Goal: Register for event/course

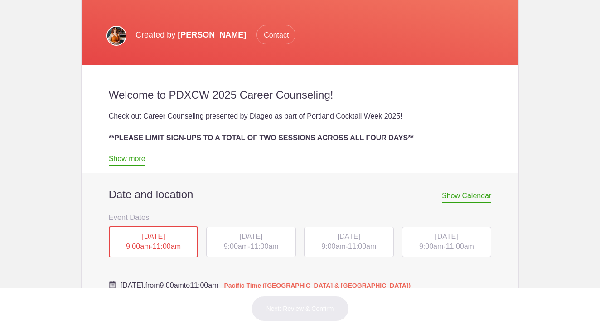
scroll to position [391, 0]
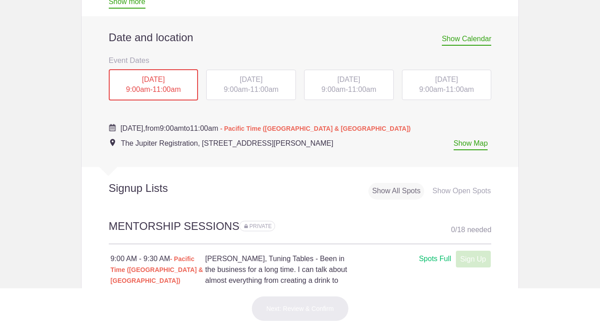
click at [449, 188] on div "Show Open Spots" at bounding box center [462, 191] width 66 height 17
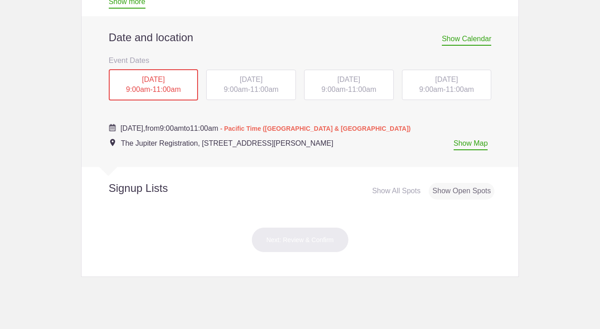
click at [232, 90] on span "9:00am" at bounding box center [236, 90] width 24 height 8
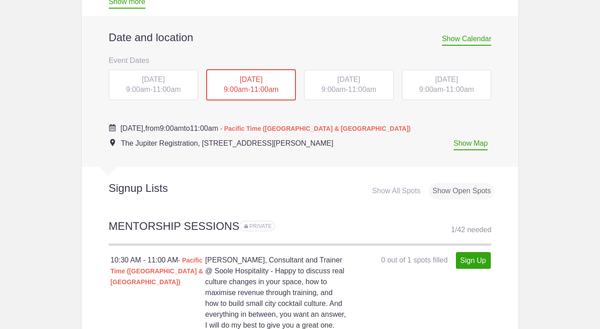
click at [447, 185] on div "Show Open Spots" at bounding box center [462, 191] width 66 height 17
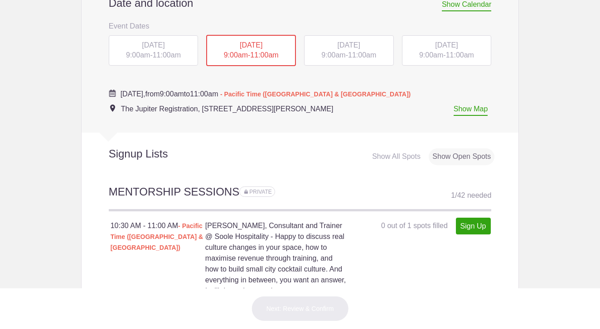
scroll to position [406, 0]
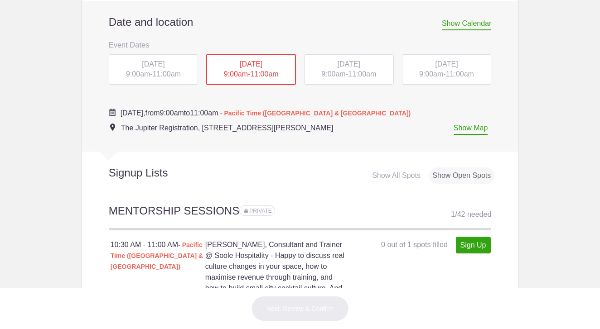
click at [361, 68] on div "[DATE] 9:00am - 11:00am" at bounding box center [349, 69] width 90 height 31
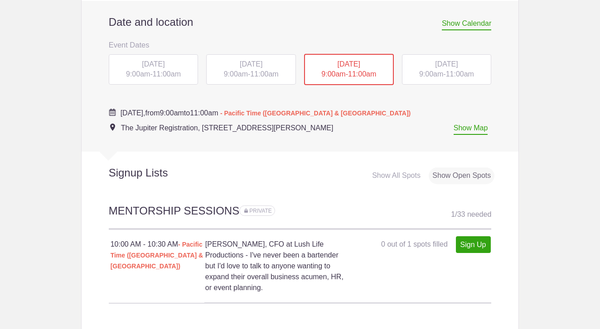
click at [424, 69] on div "[DATE] 9:00am - 11:00am" at bounding box center [447, 69] width 90 height 31
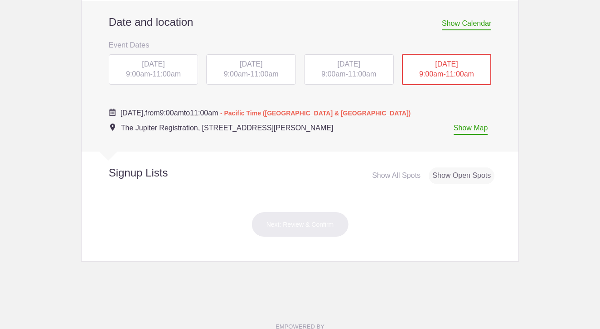
click at [151, 74] on div "[DATE] 9:00am - 11:00am" at bounding box center [154, 69] width 90 height 31
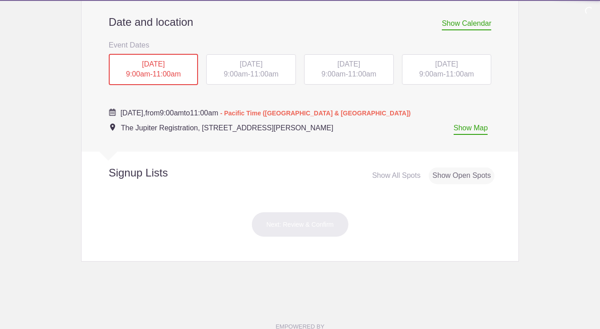
click at [236, 73] on span "9:00am" at bounding box center [236, 74] width 24 height 8
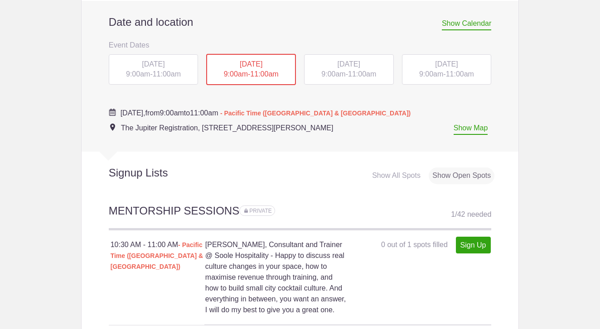
click at [336, 69] on div "[DATE] 9:00am - 11:00am" at bounding box center [349, 69] width 90 height 31
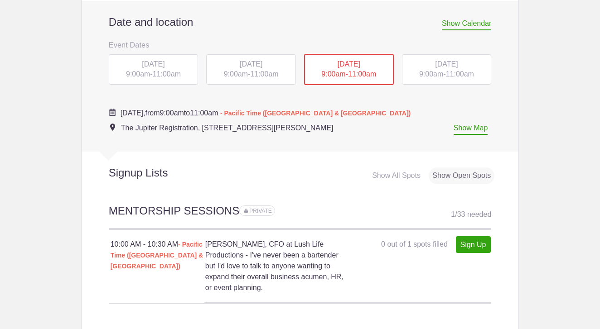
click at [435, 66] on span "[DATE]" at bounding box center [446, 64] width 23 height 8
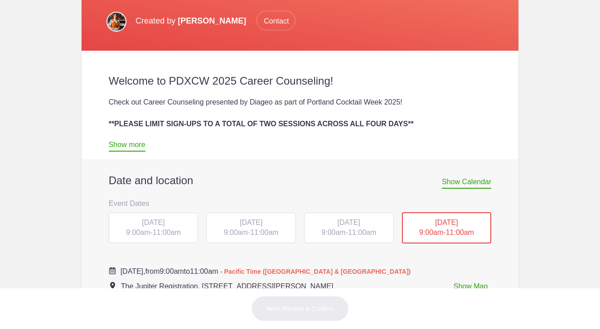
scroll to position [257, 0]
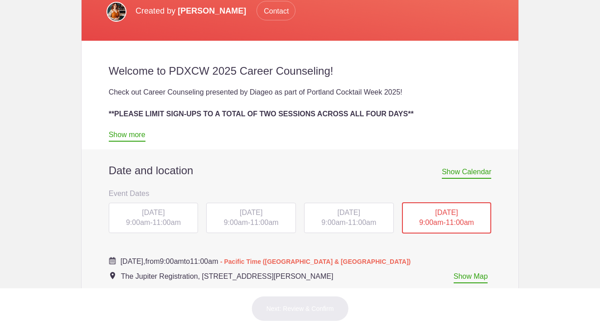
click at [134, 137] on link "Show more" at bounding box center [127, 136] width 37 height 11
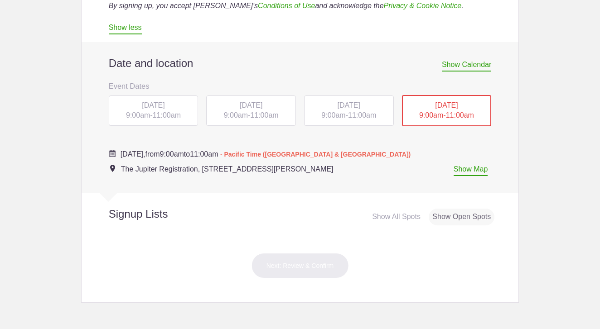
scroll to position [981, 0]
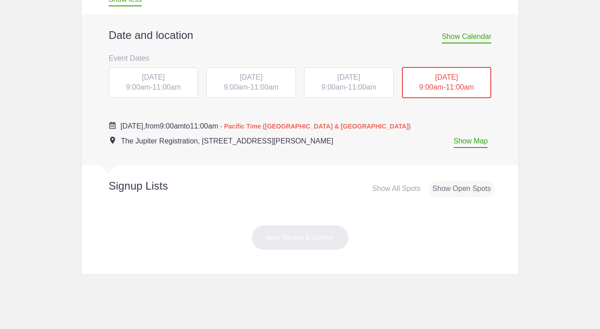
click at [400, 198] on div "Show All Spots" at bounding box center [396, 189] width 56 height 17
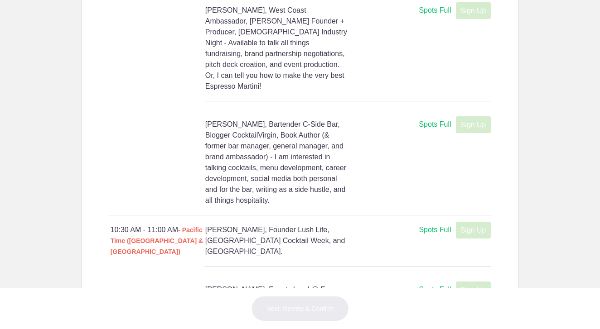
scroll to position [1903, 0]
